Goal: Task Accomplishment & Management: Use online tool/utility

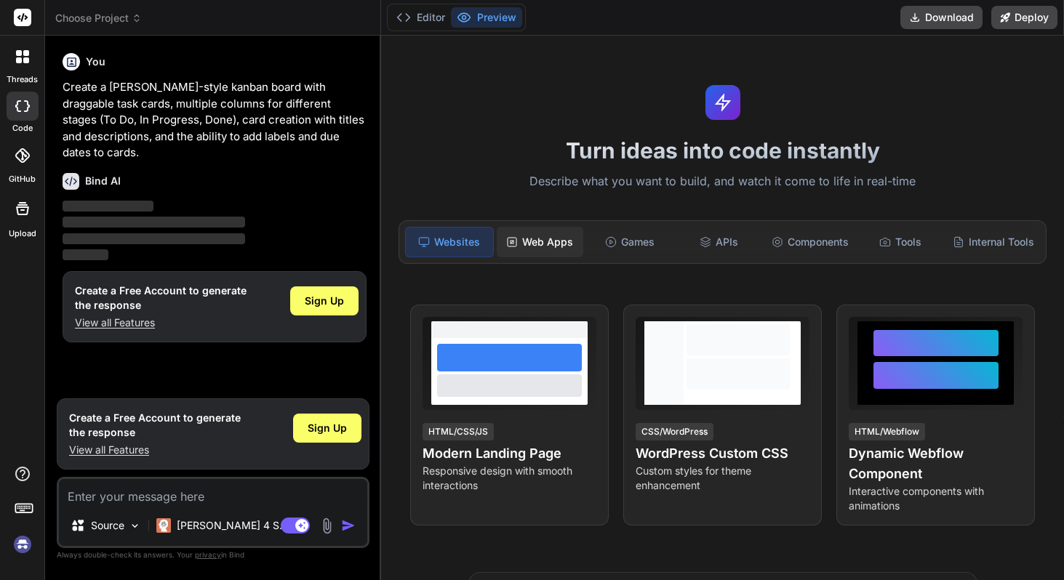
click at [538, 235] on div "Web Apps" at bounding box center [540, 242] width 87 height 31
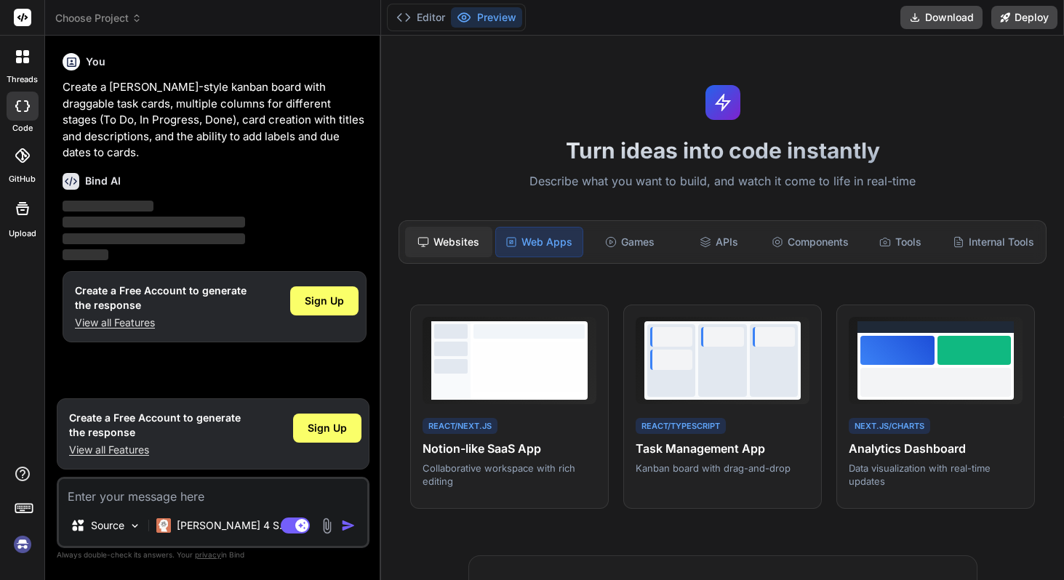
click at [461, 246] on div "Websites" at bounding box center [448, 242] width 87 height 31
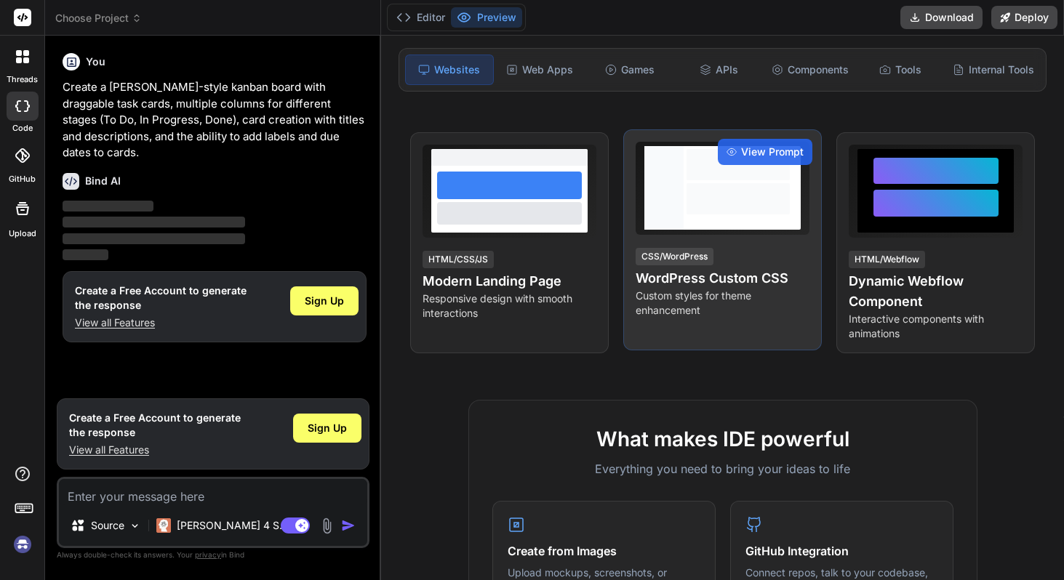
scroll to position [118, 0]
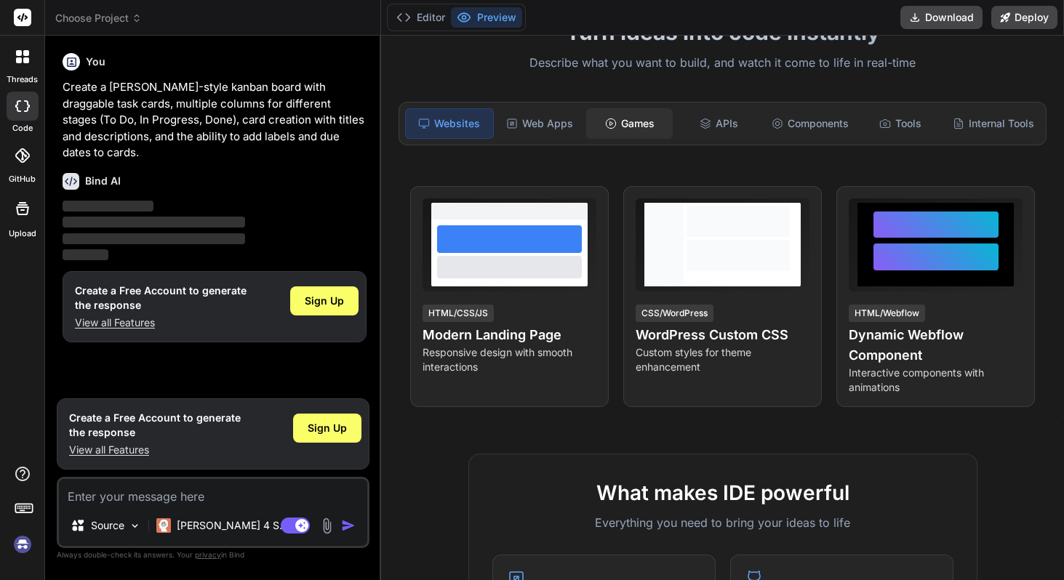
click at [626, 124] on div "Games" at bounding box center [629, 123] width 87 height 31
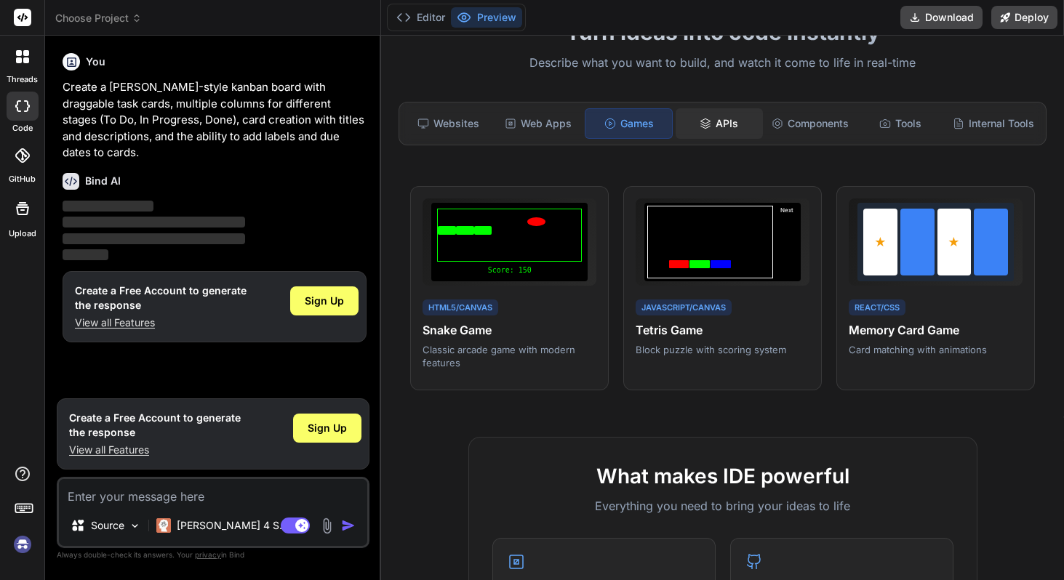
click at [711, 117] on div "APIs" at bounding box center [718, 123] width 87 height 31
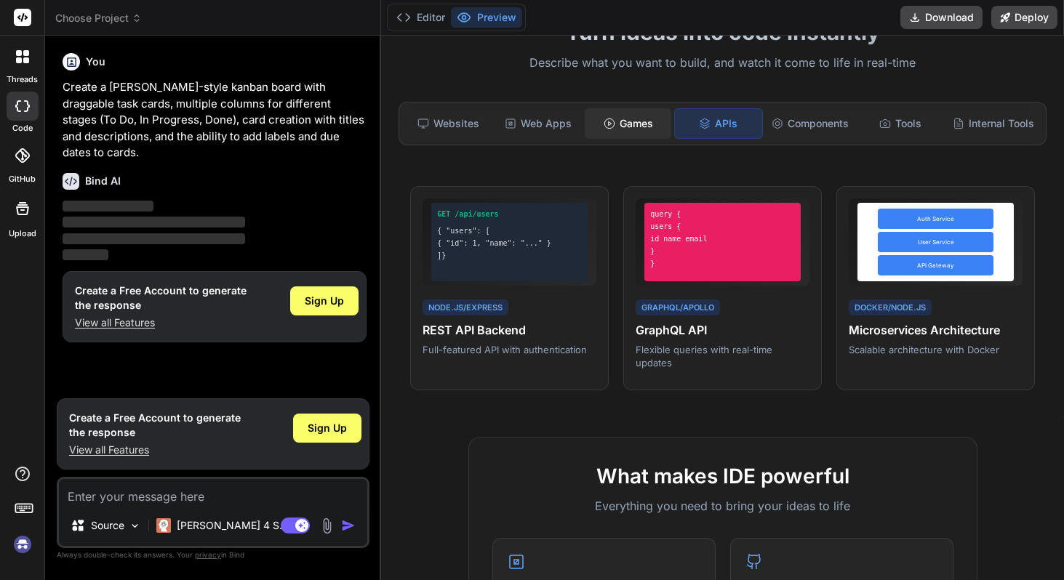
click at [630, 136] on div "Games" at bounding box center [627, 123] width 87 height 31
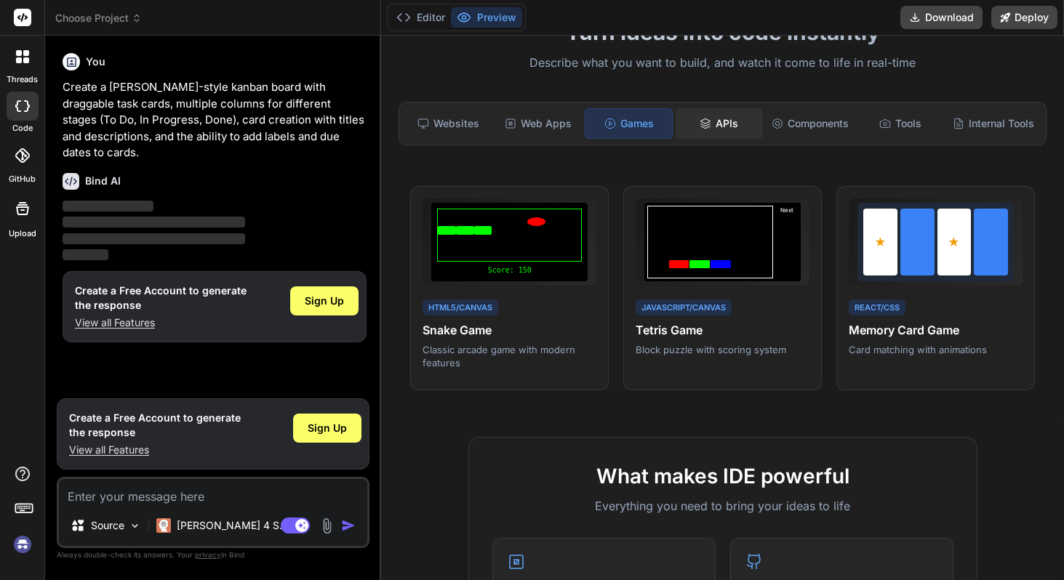
click at [703, 127] on icon at bounding box center [705, 127] width 9 height 2
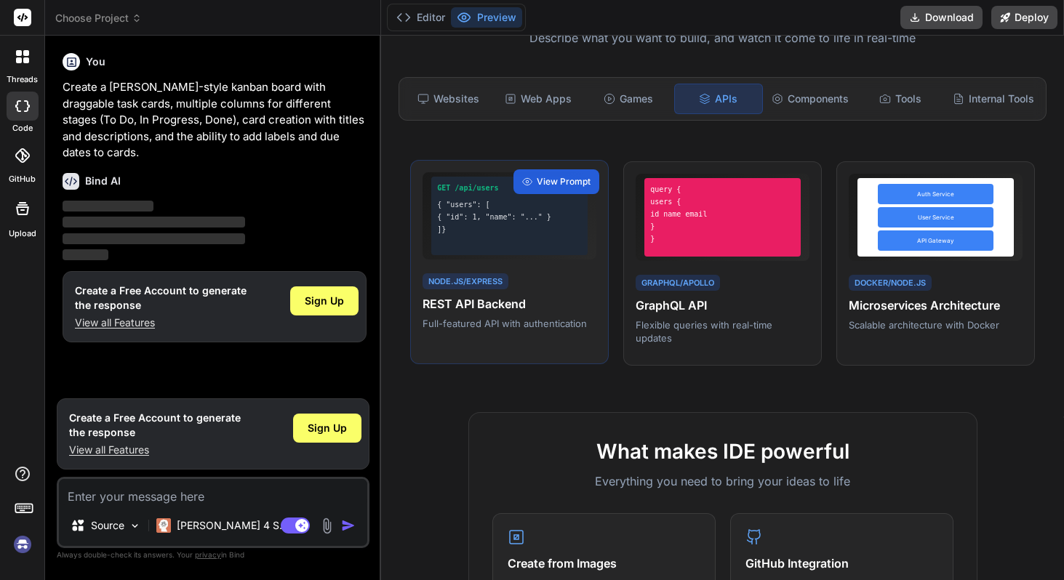
scroll to position [144, 0]
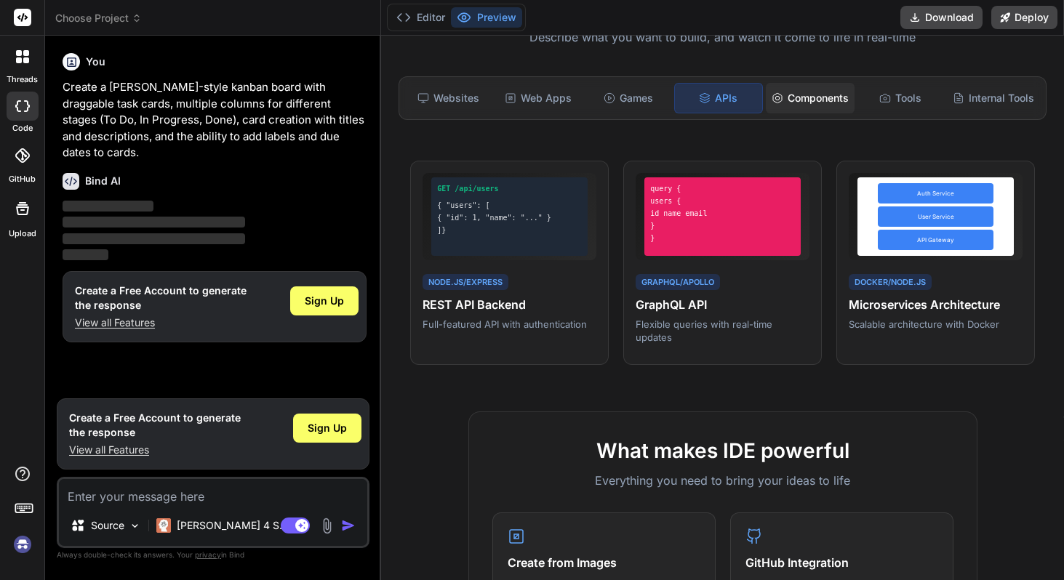
click at [813, 103] on div "Components" at bounding box center [809, 98] width 89 height 31
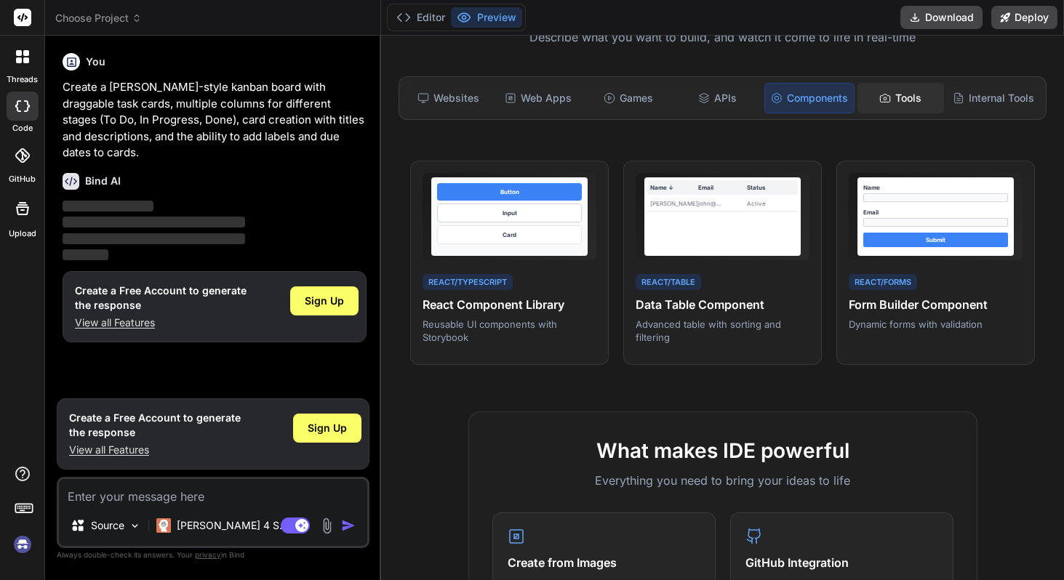
click at [891, 97] on div "Tools" at bounding box center [900, 98] width 87 height 31
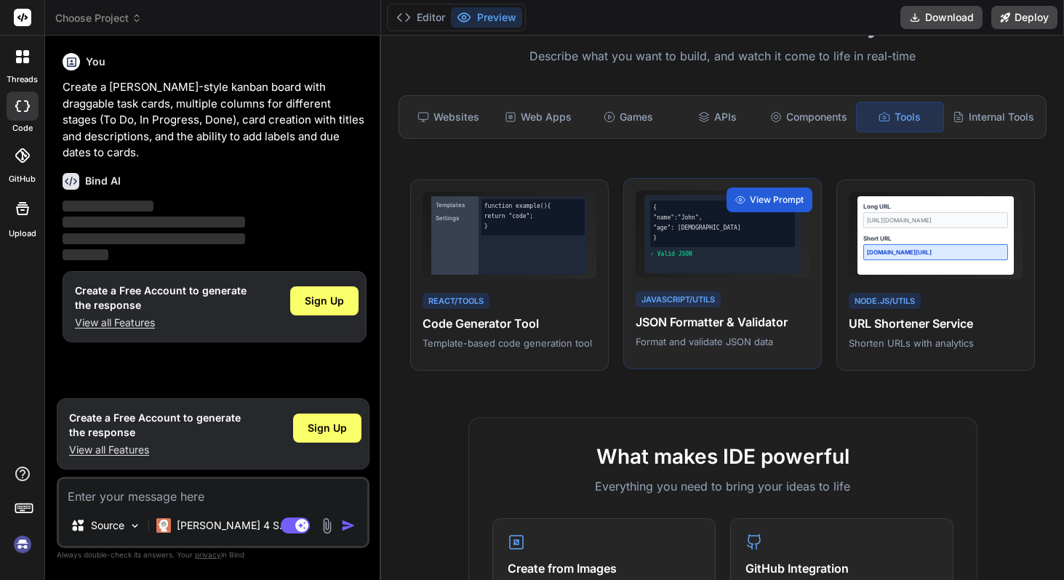
scroll to position [124, 0]
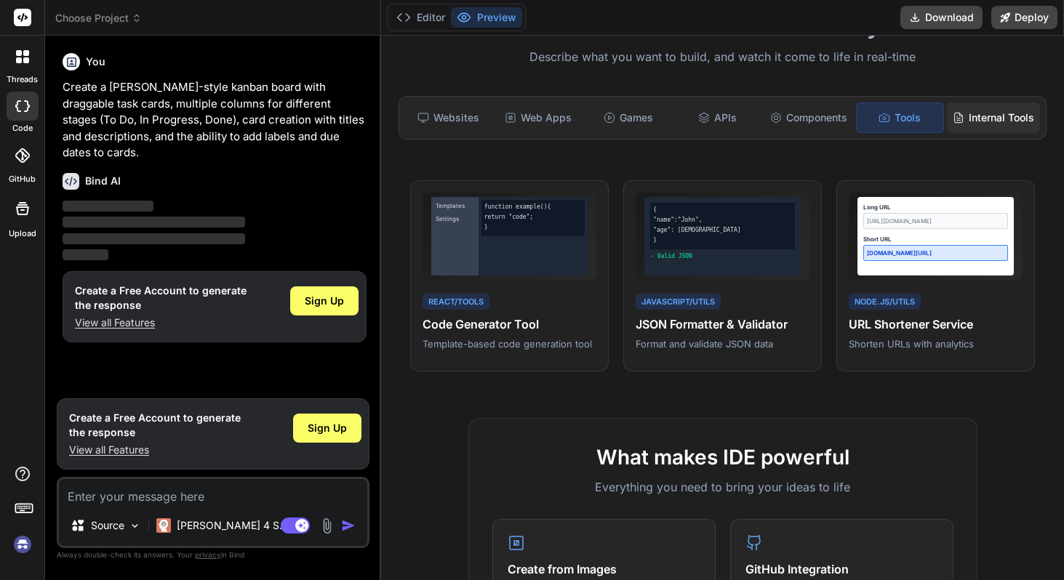
click at [992, 117] on div "Internal Tools" at bounding box center [993, 118] width 93 height 31
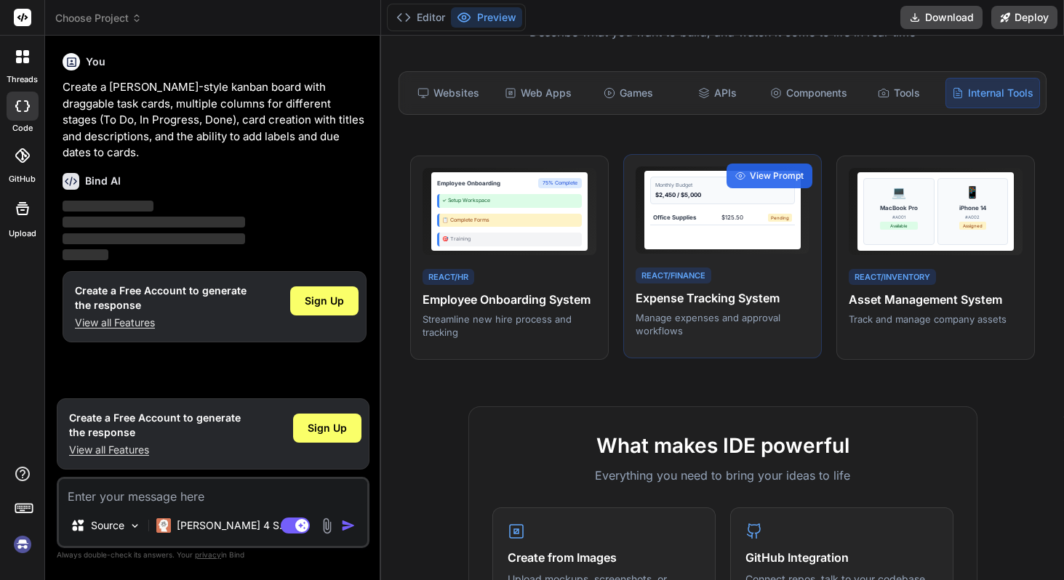
scroll to position [0, 0]
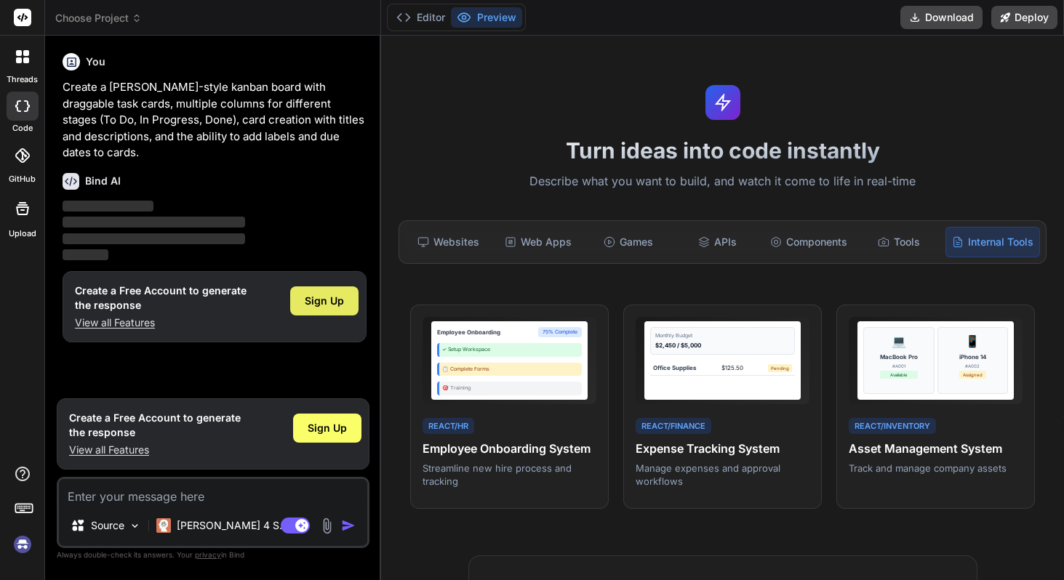
click at [329, 294] on span "Sign Up" at bounding box center [324, 301] width 39 height 15
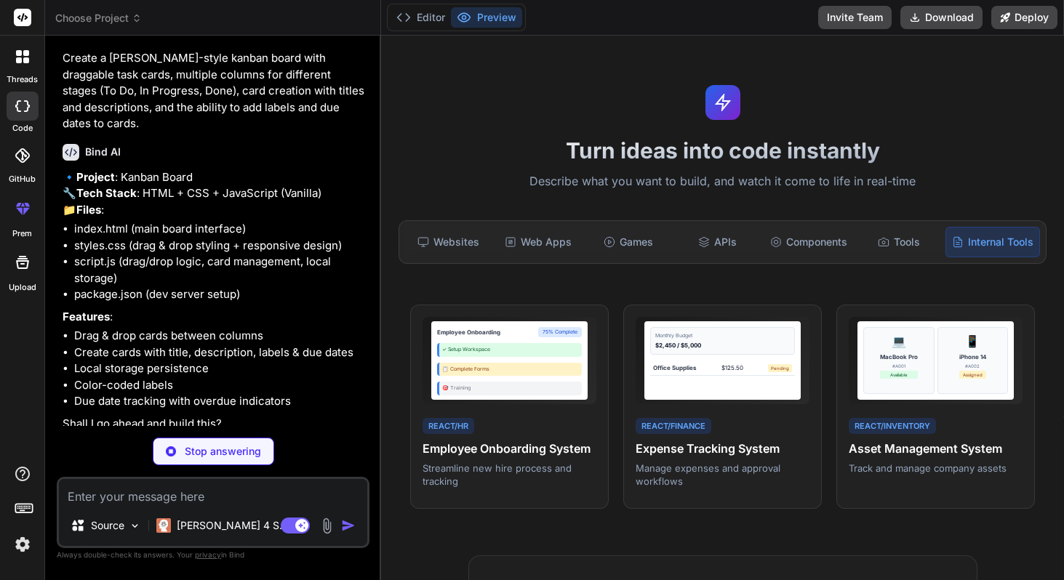
scroll to position [3, 0]
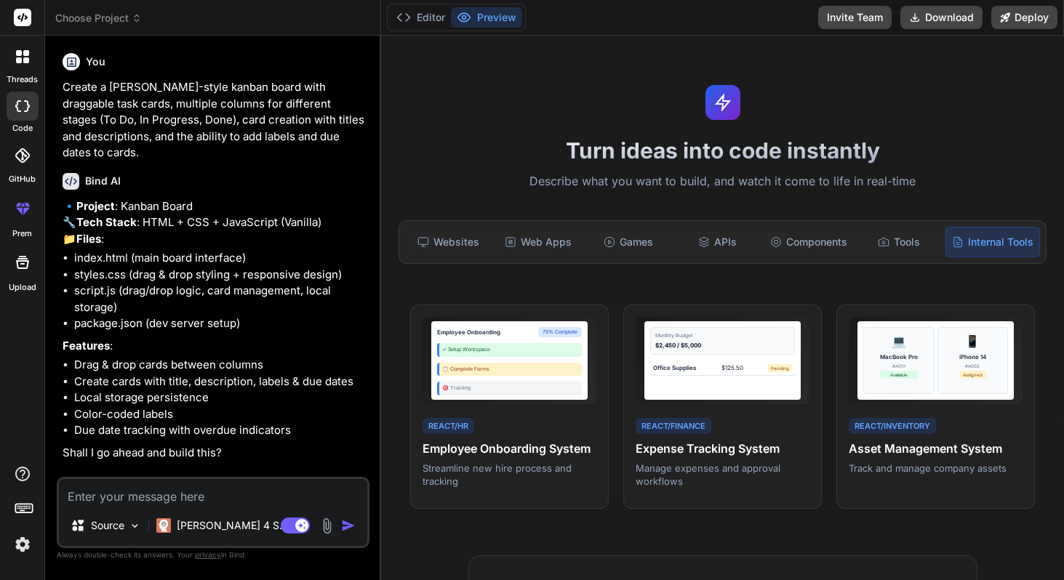
type textarea "x"
click at [240, 503] on textarea at bounding box center [213, 492] width 308 height 26
type textarea "y"
type textarea "x"
type textarea "ye"
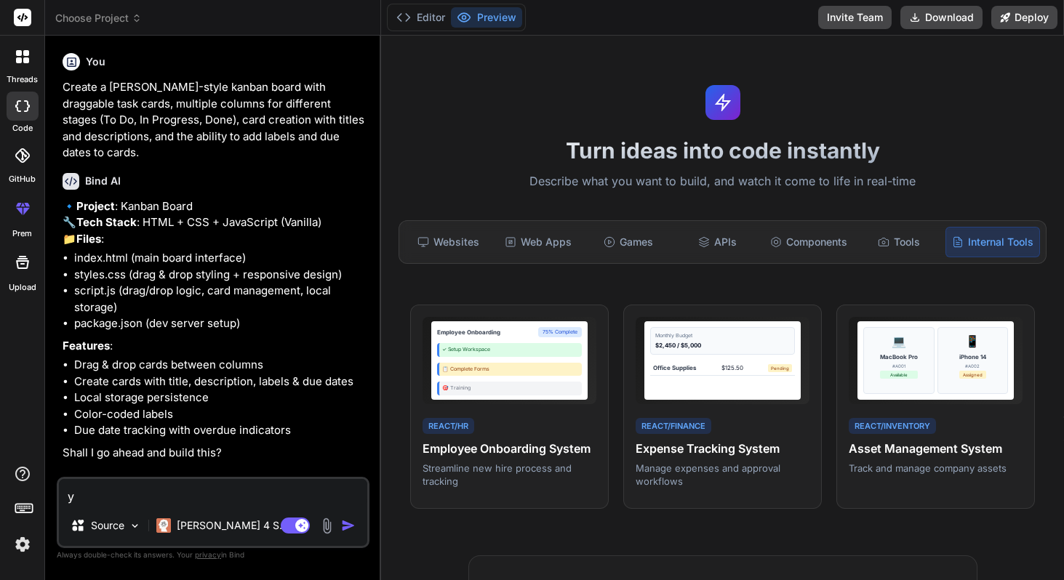
type textarea "x"
type textarea "yes"
type textarea "x"
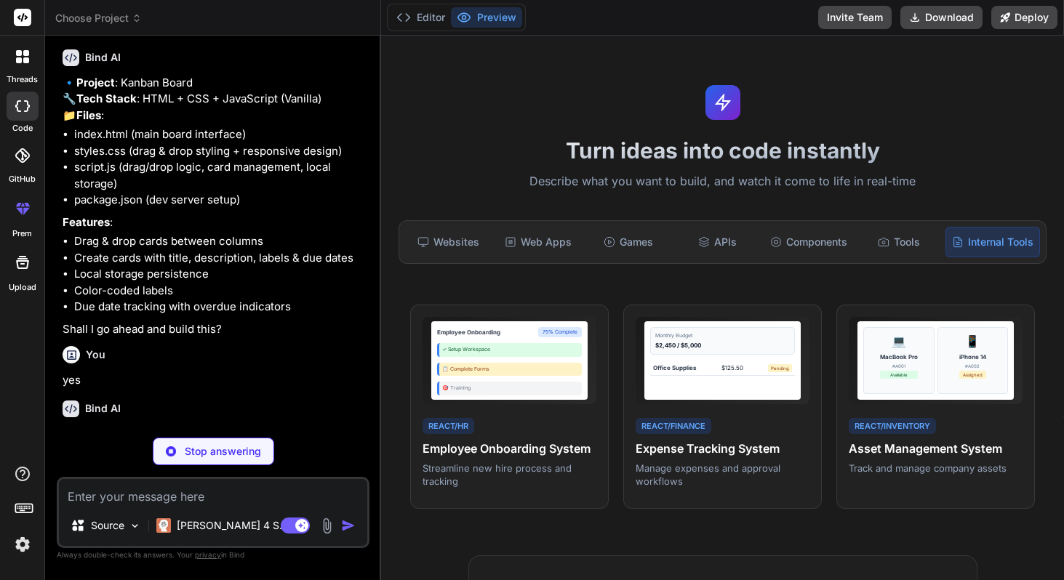
scroll to position [154, 0]
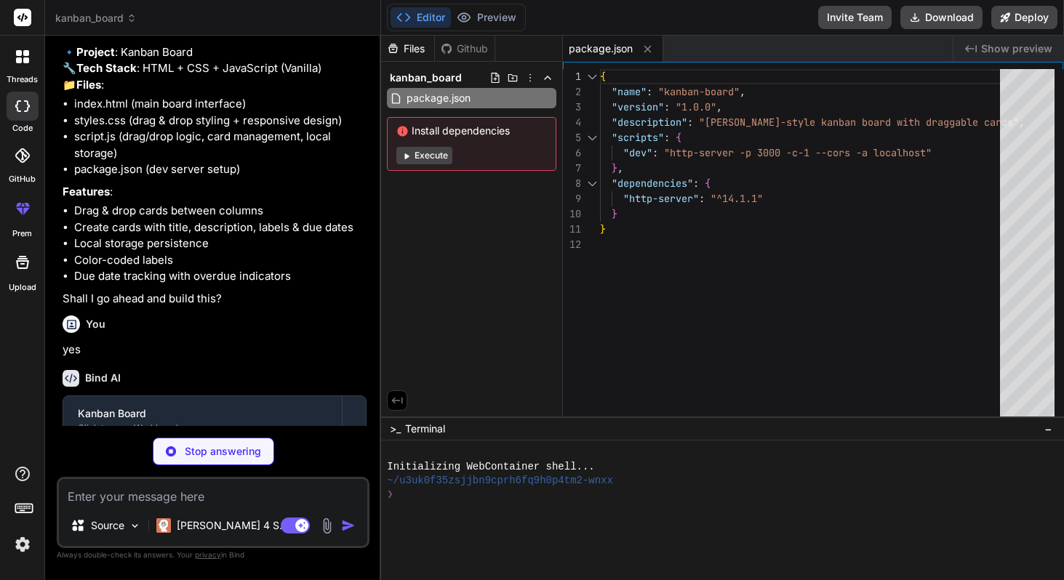
type textarea "x"
type textarea "</div> <script src="script.js"></script> </body> </html>"
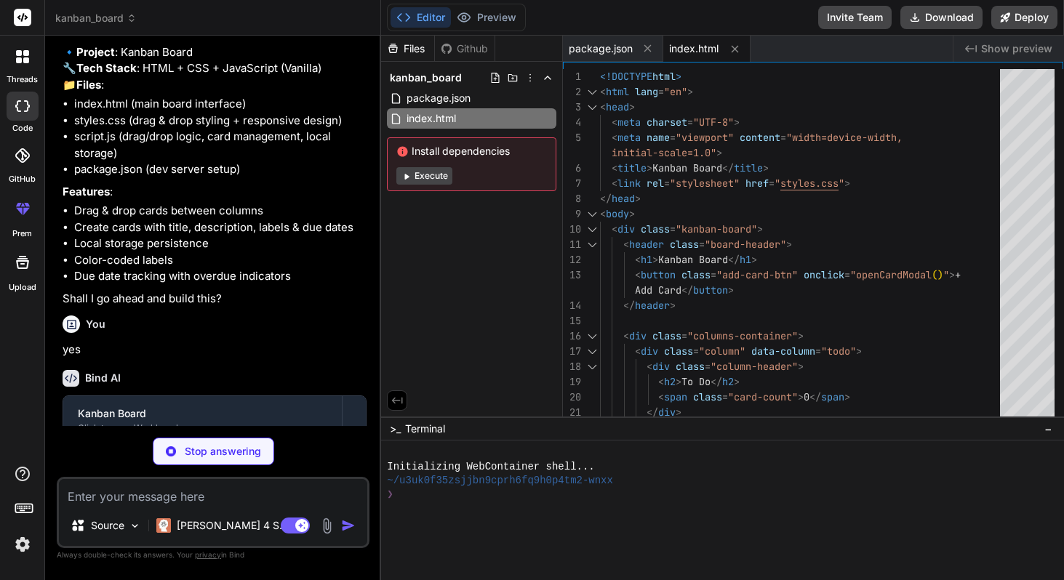
type textarea "x"
type textarea "} }"
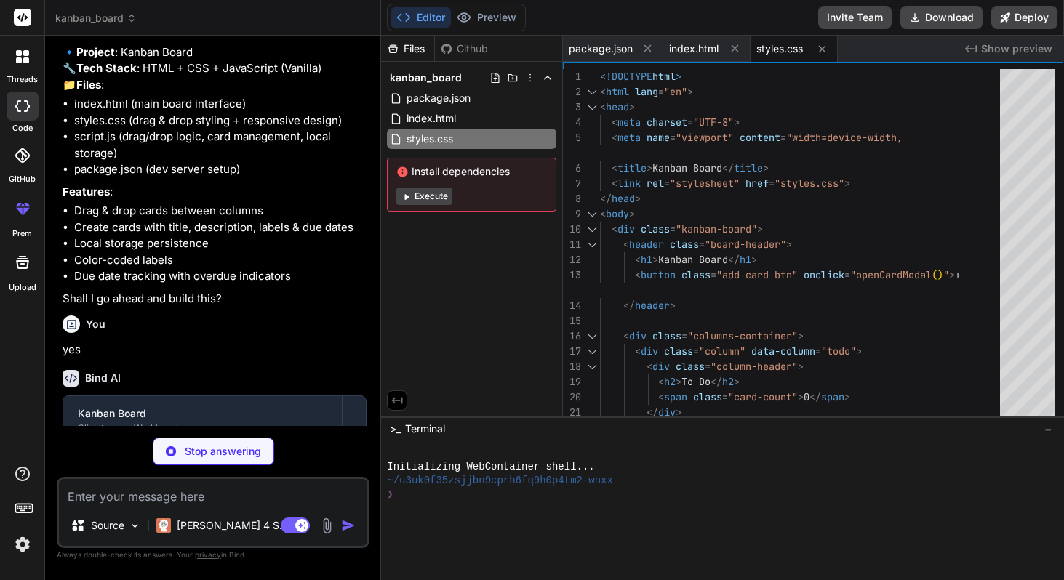
type textarea "x"
type textarea "openCardModal(); } });"
type textarea "x"
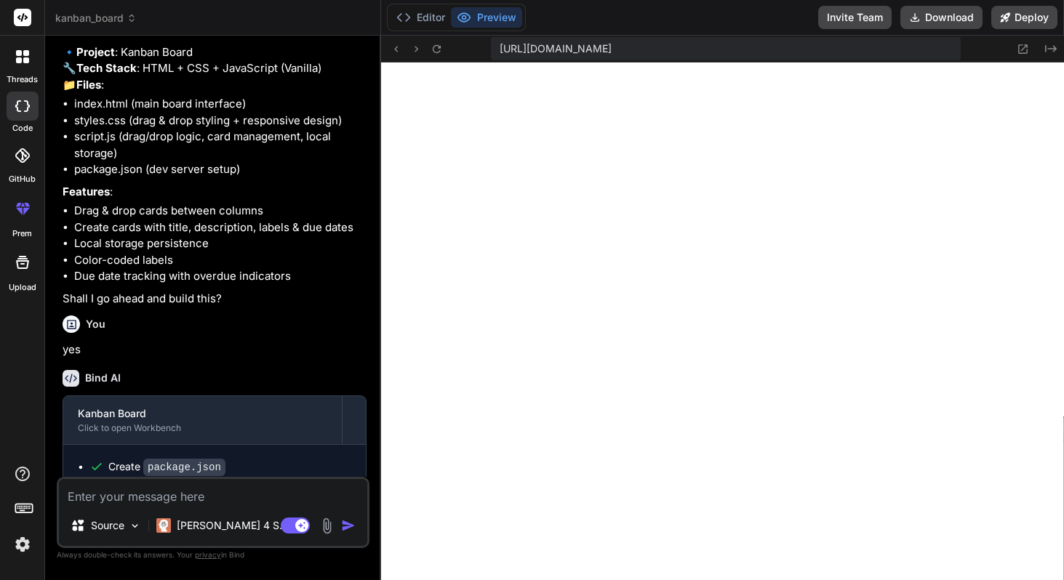
scroll to position [663, 0]
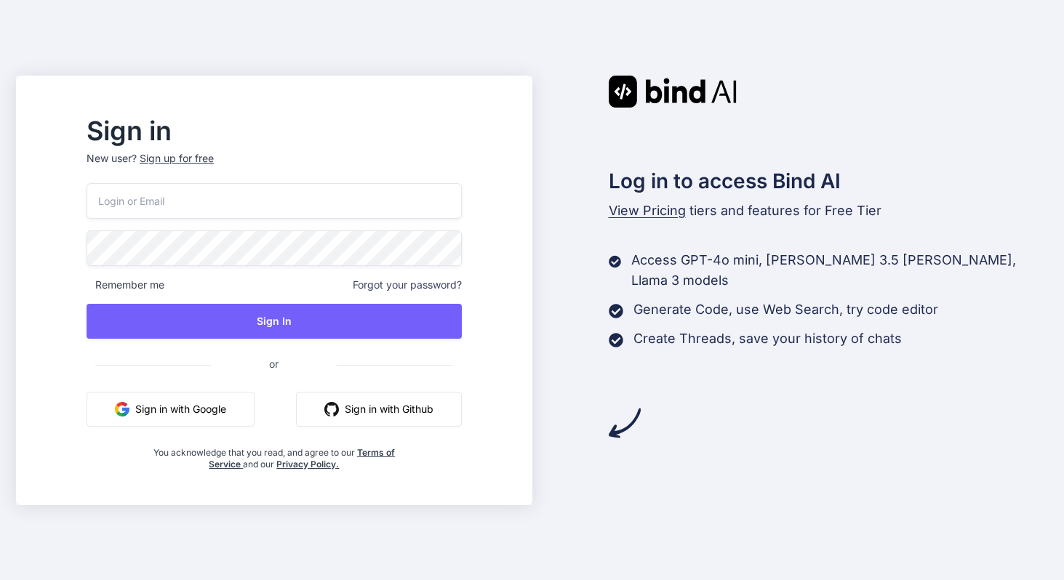
click at [241, 404] on button "Sign in with Google" at bounding box center [171, 409] width 168 height 35
